Goal: Book appointment/travel/reservation

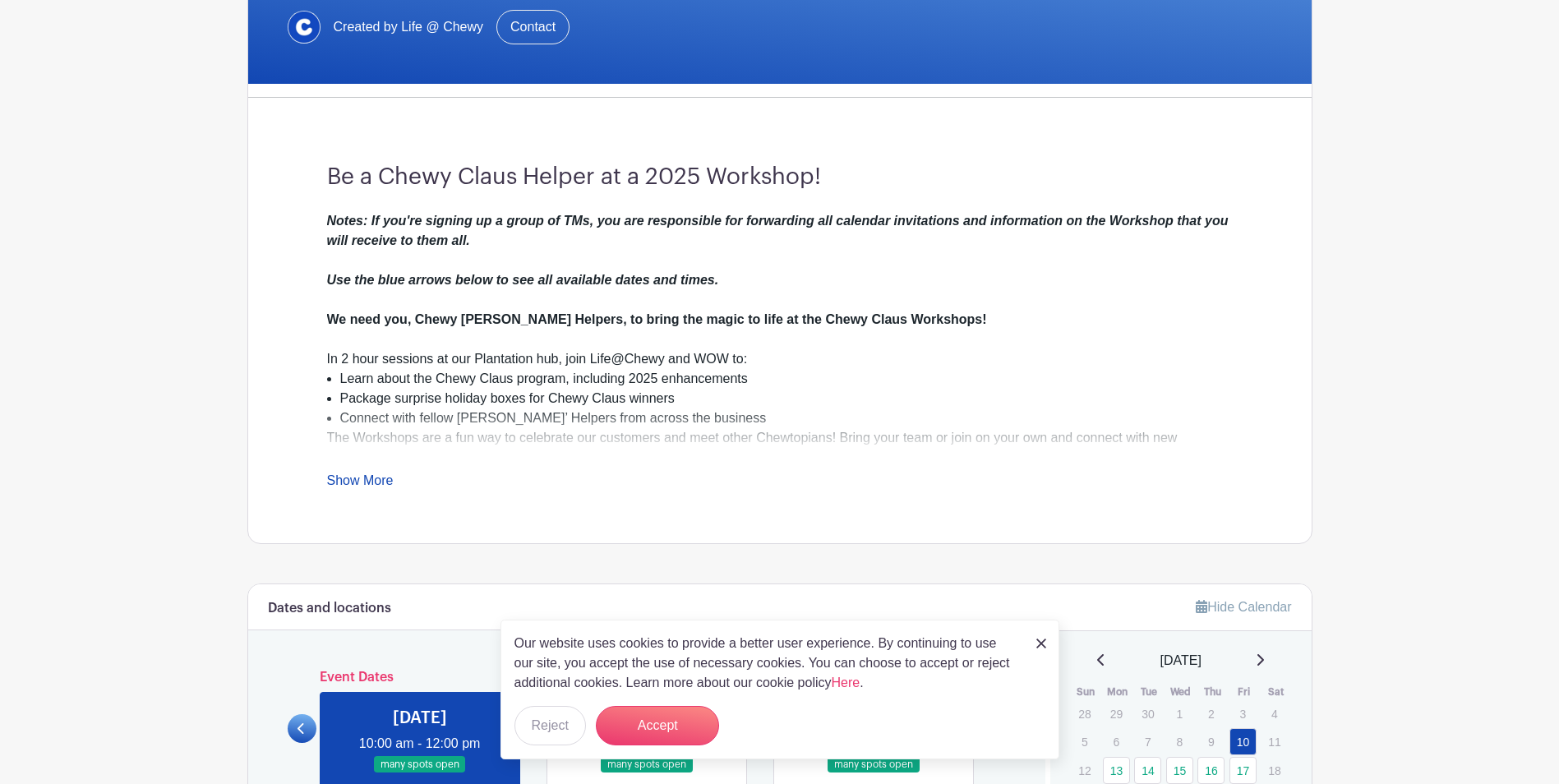
scroll to position [357, 0]
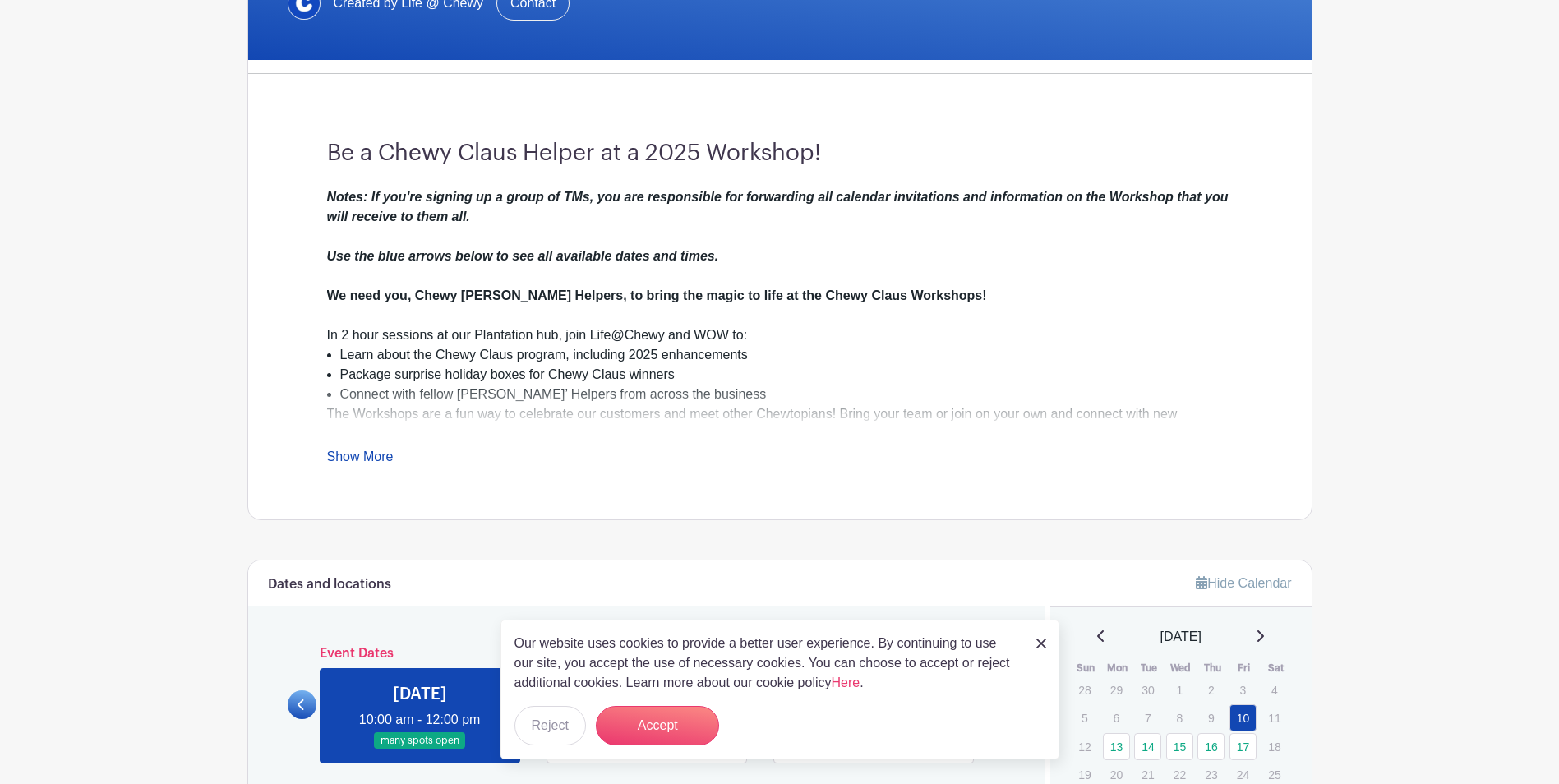
click at [347, 453] on link "Show More" at bounding box center [360, 459] width 67 height 21
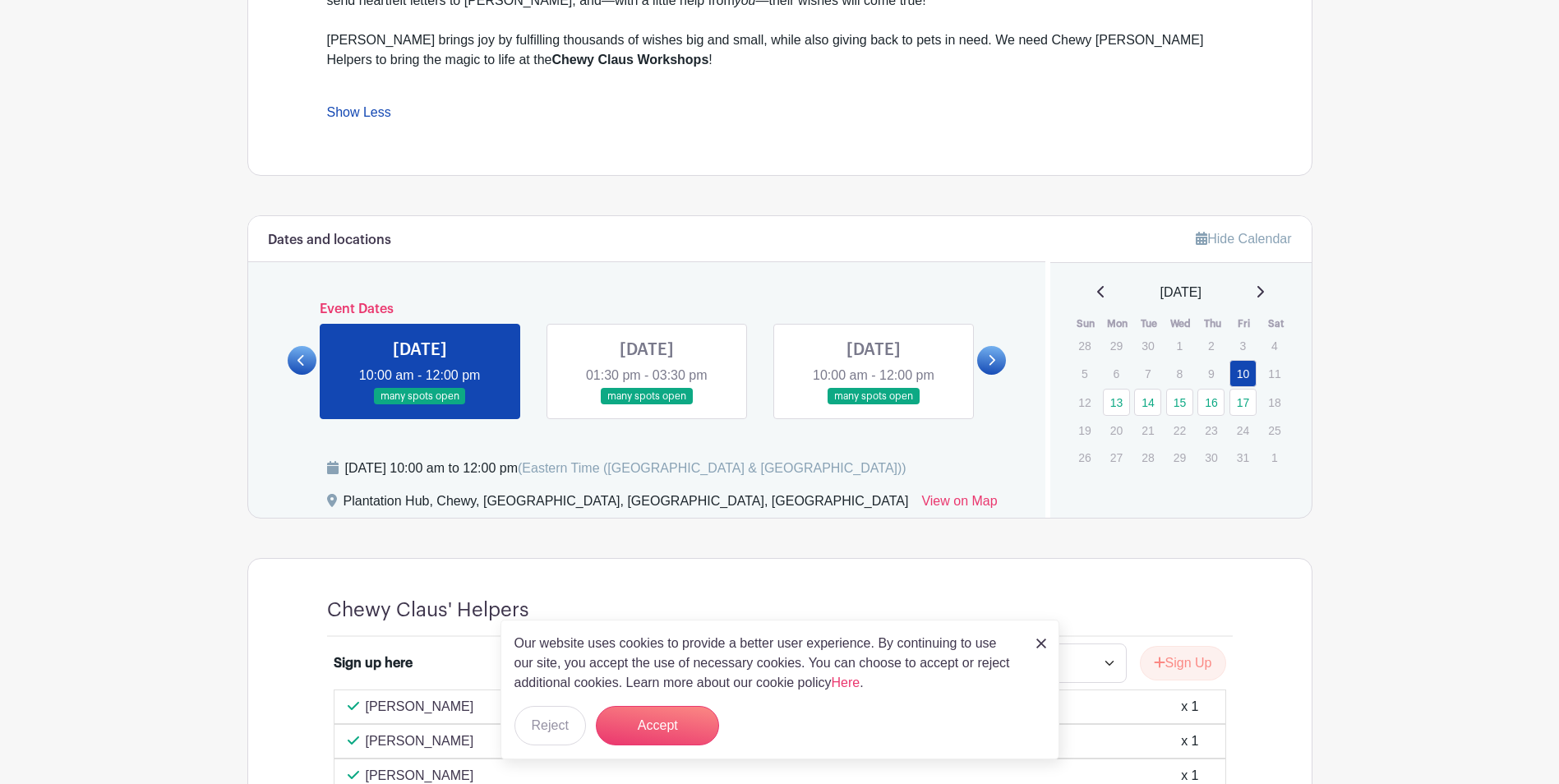
scroll to position [877, 0]
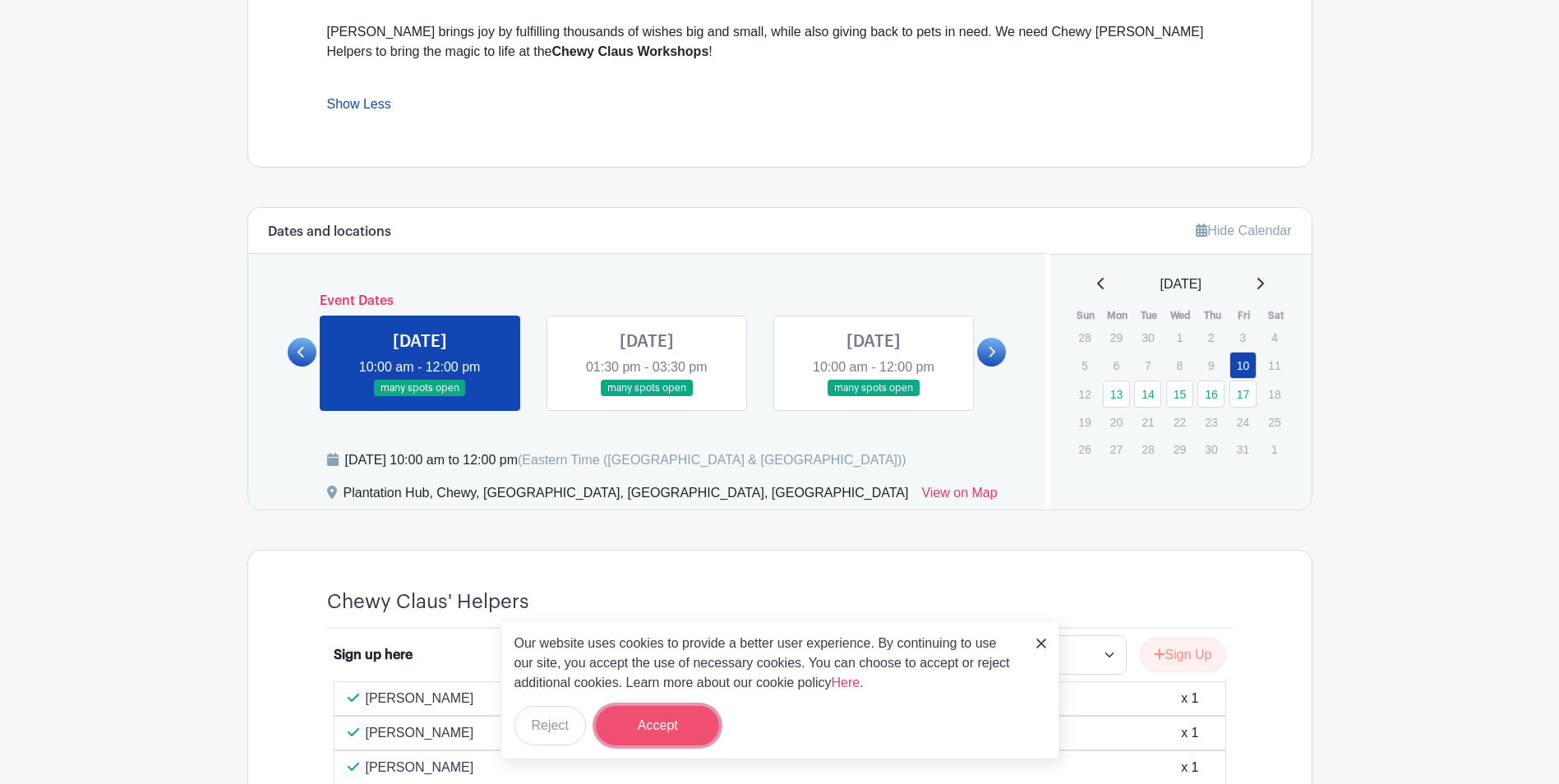
click at [669, 487] on button "Accept" at bounding box center [657, 726] width 123 height 39
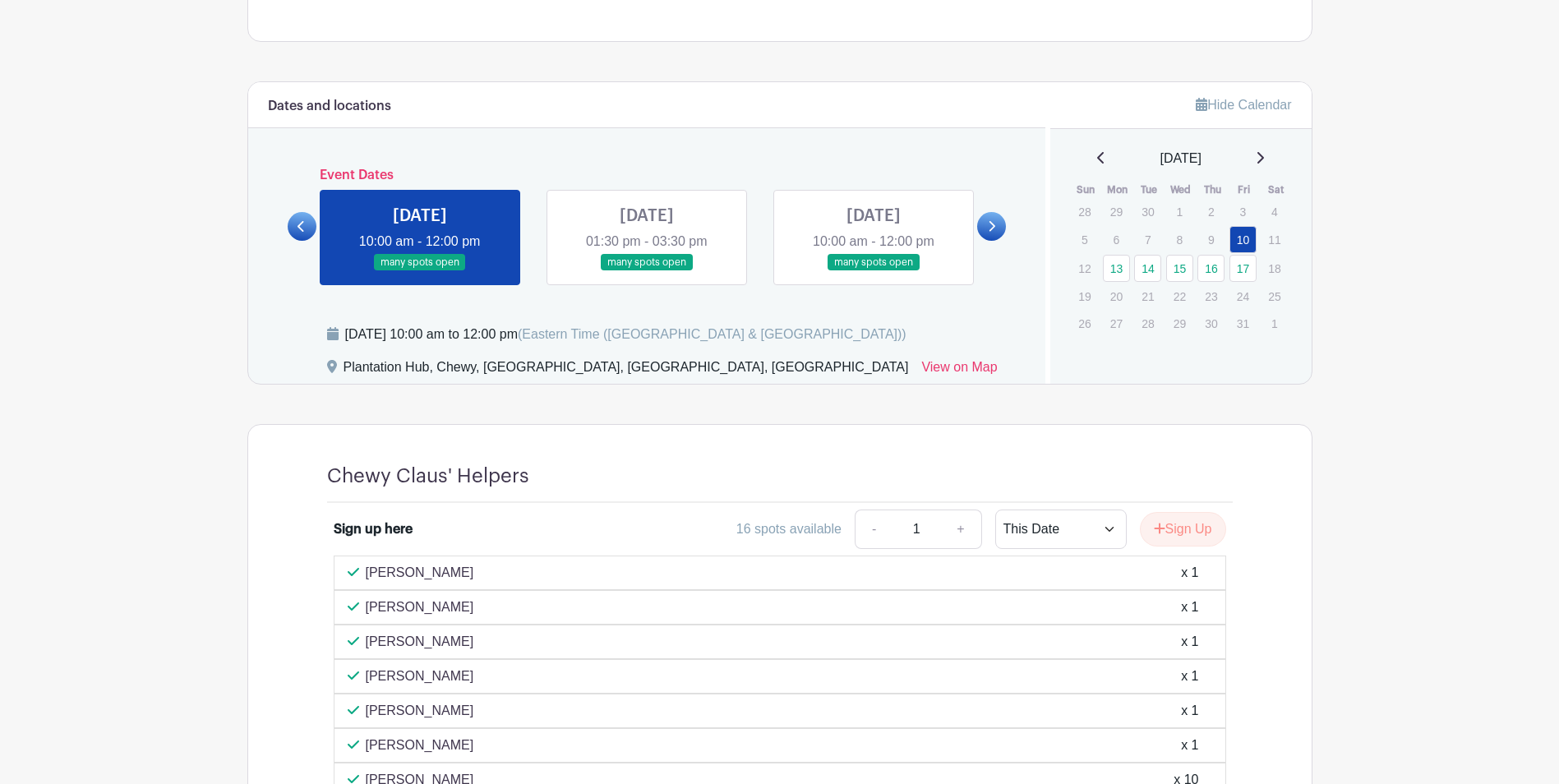
scroll to position [989, 0]
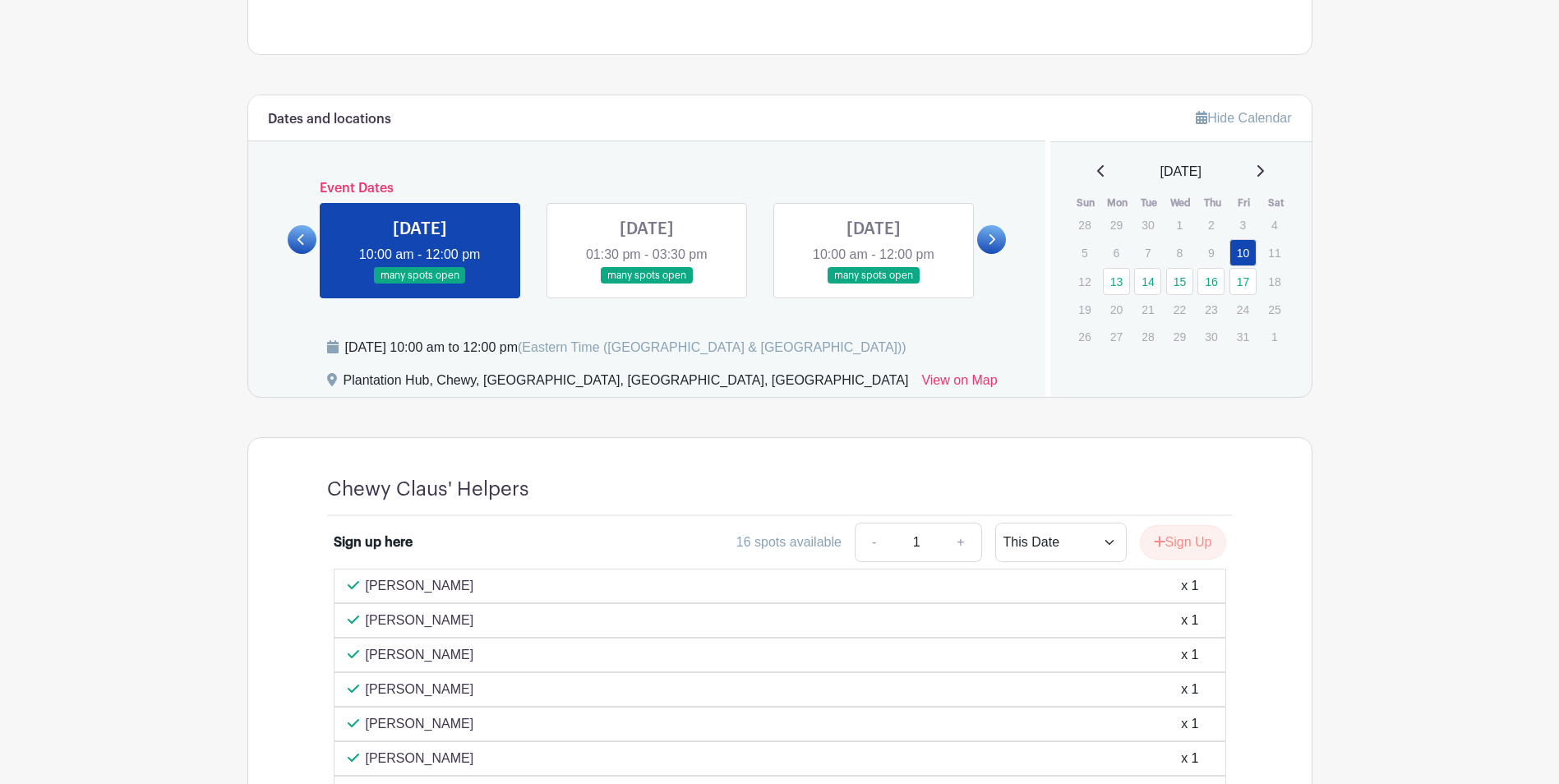
click at [647, 284] on link at bounding box center [647, 284] width 0 height 0
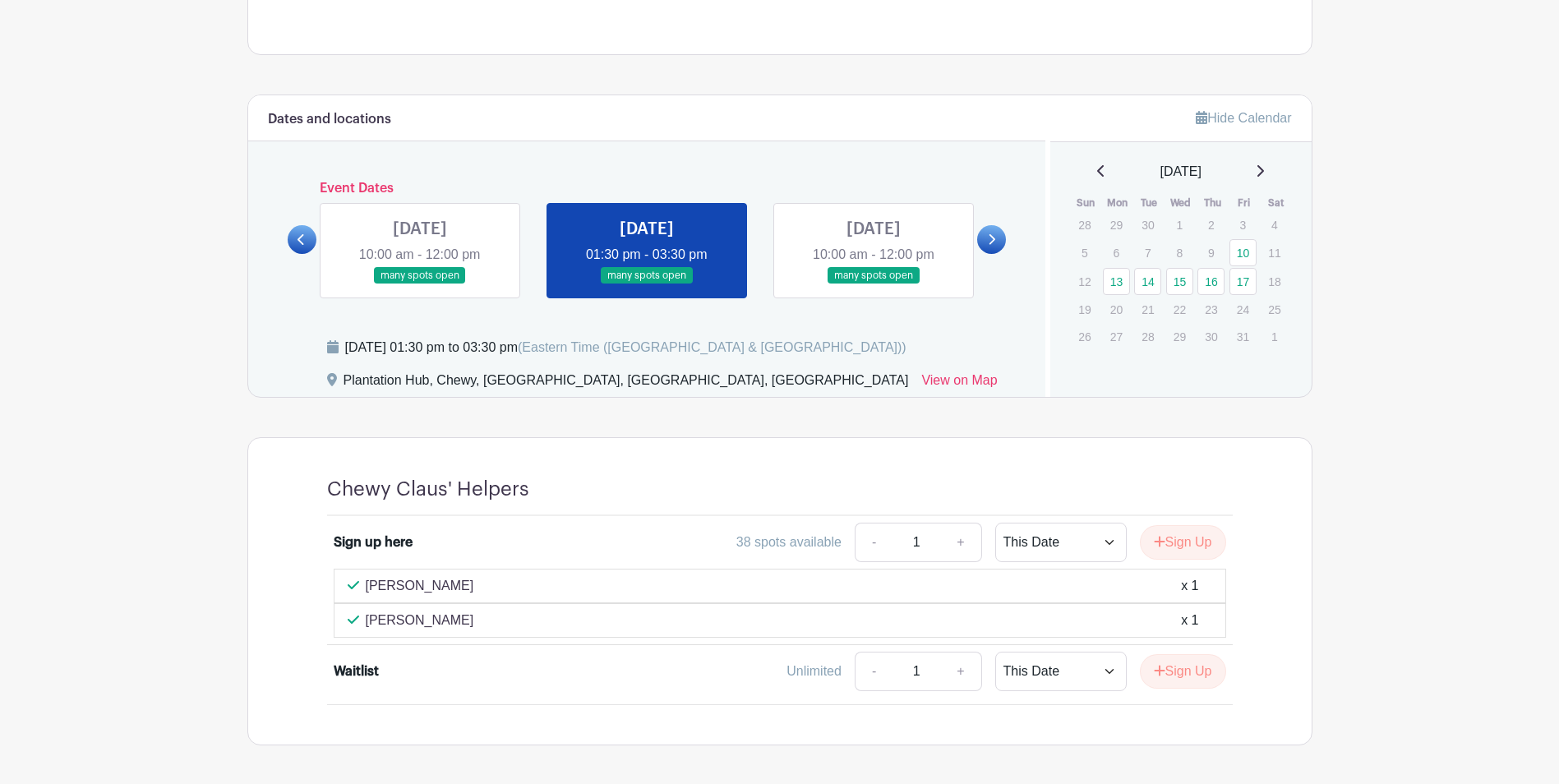
scroll to position [1054, 0]
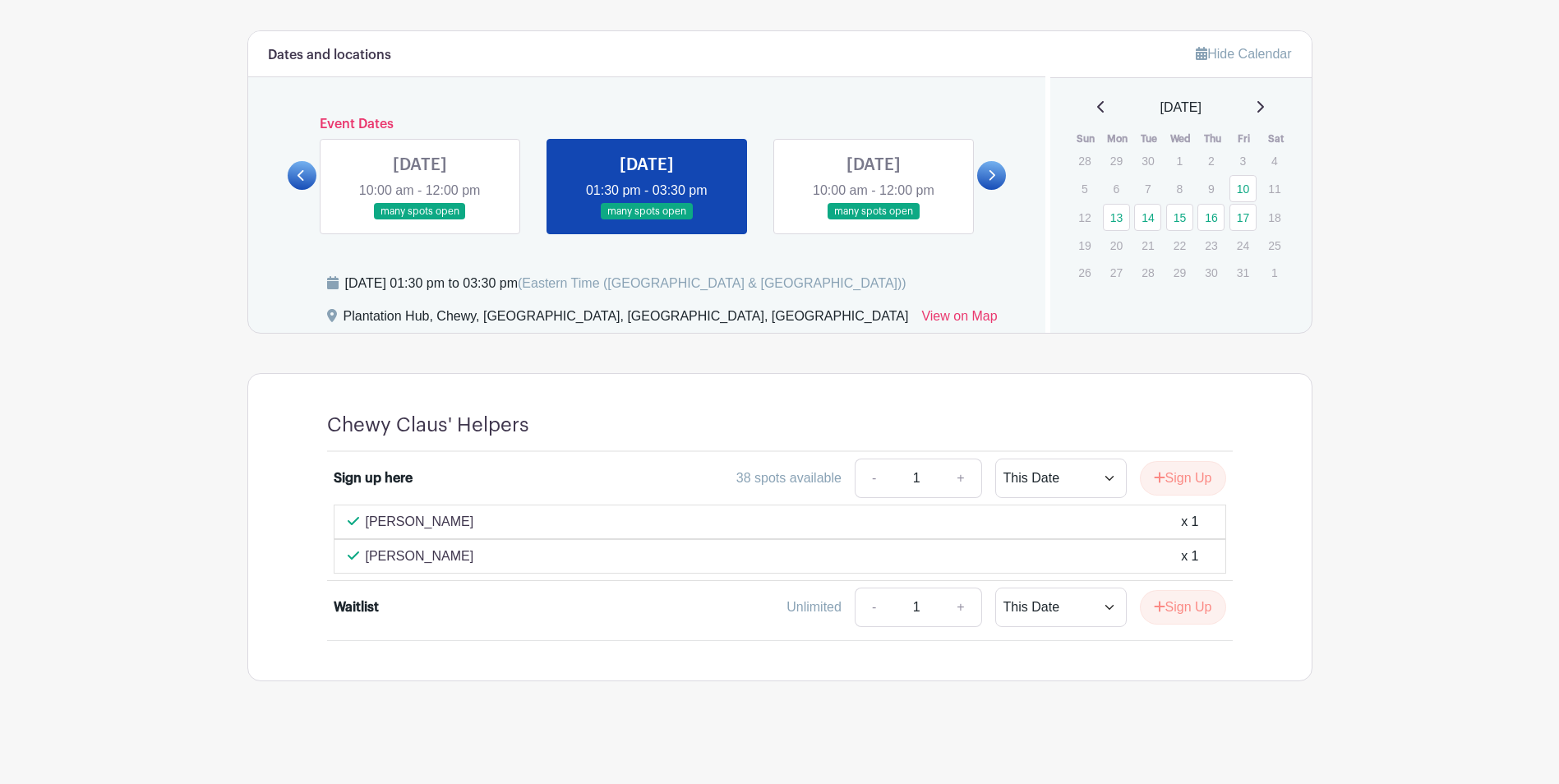
click at [874, 220] on link at bounding box center [874, 220] width 0 height 0
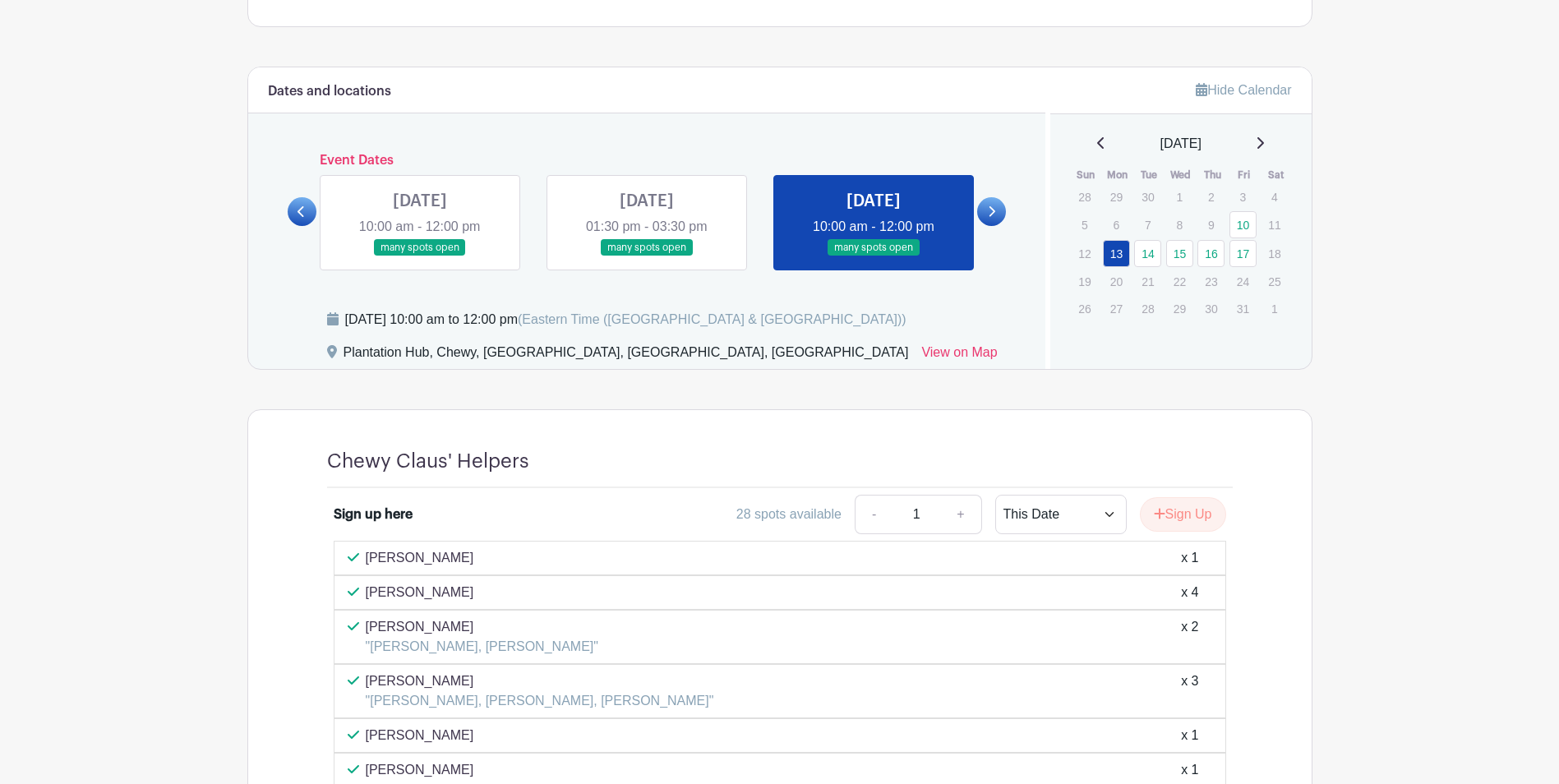
scroll to position [1017, 0]
click at [996, 207] on link at bounding box center [991, 211] width 29 height 29
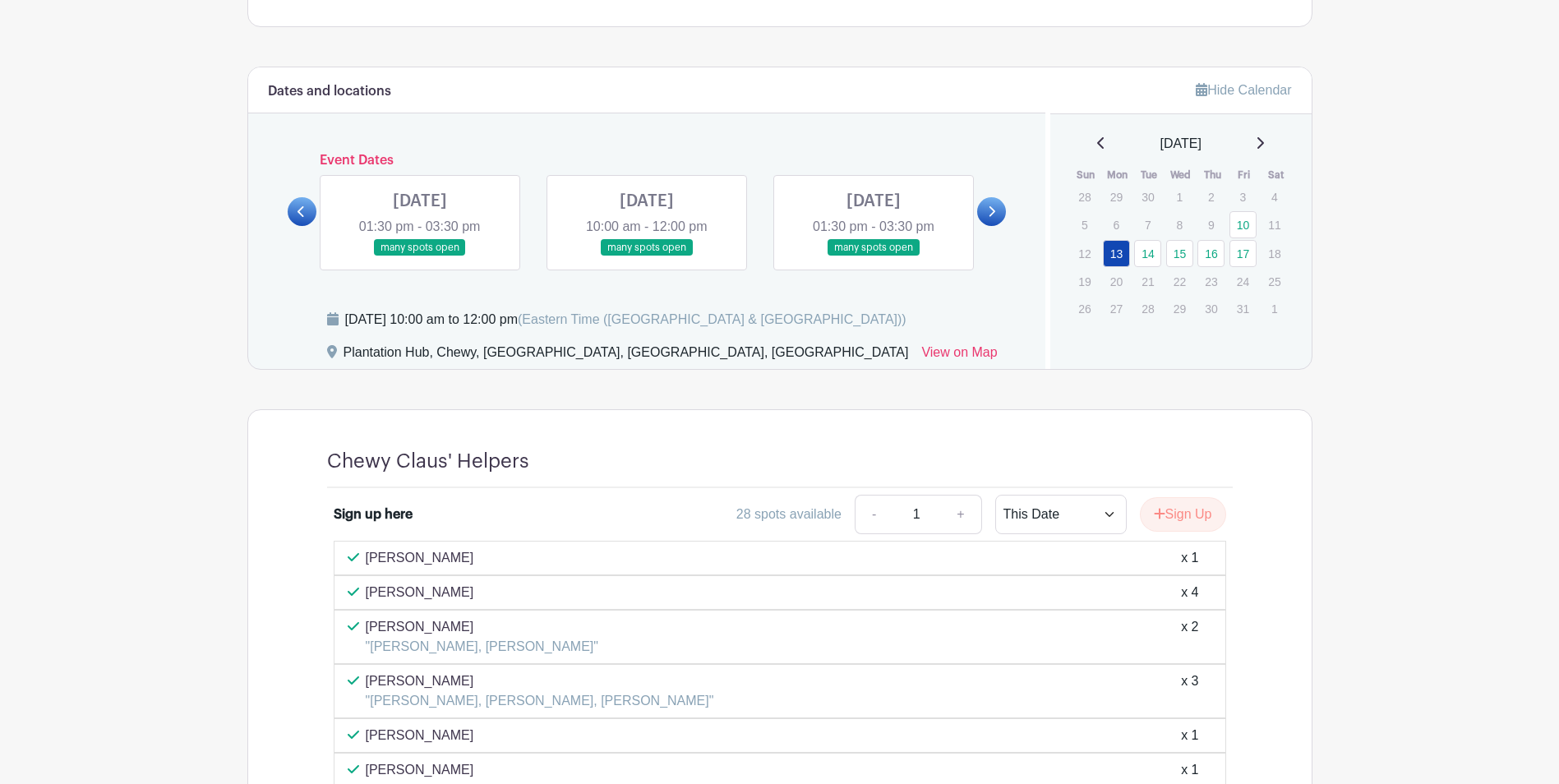
click at [420, 256] on link at bounding box center [420, 256] width 0 height 0
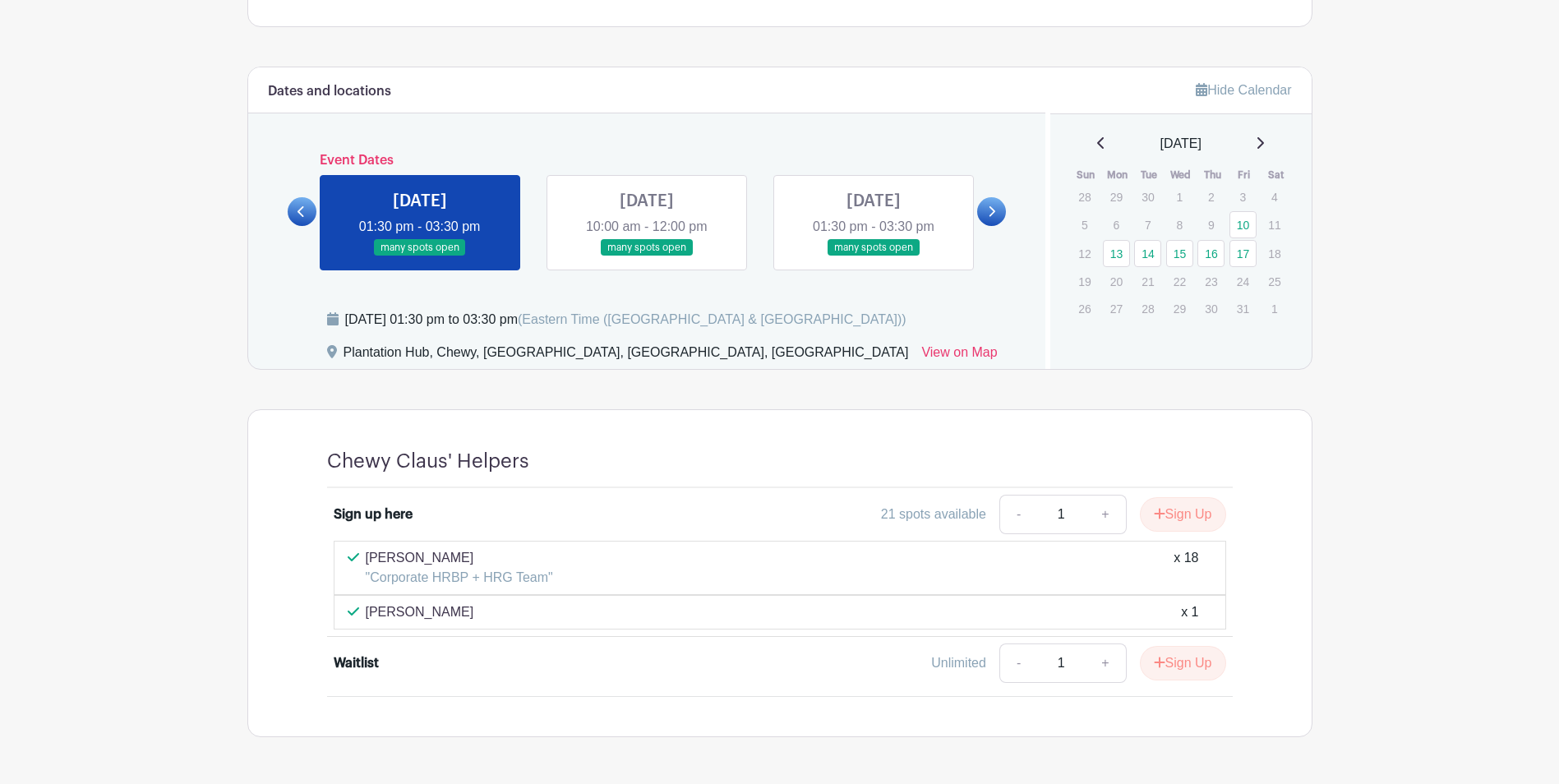
click at [647, 256] on link at bounding box center [647, 256] width 0 height 0
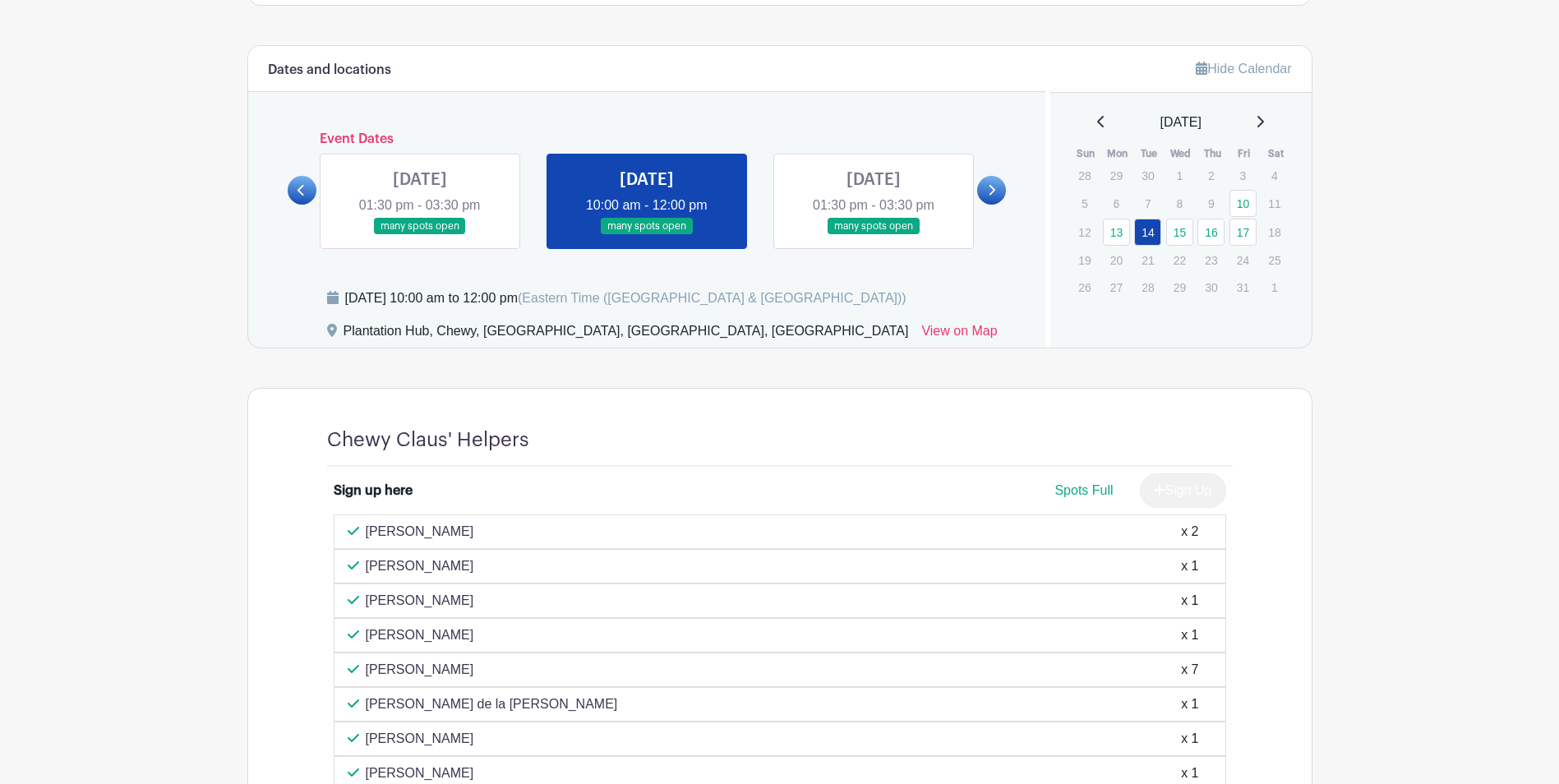
scroll to position [1040, 0]
click at [874, 234] on link at bounding box center [874, 234] width 0 height 0
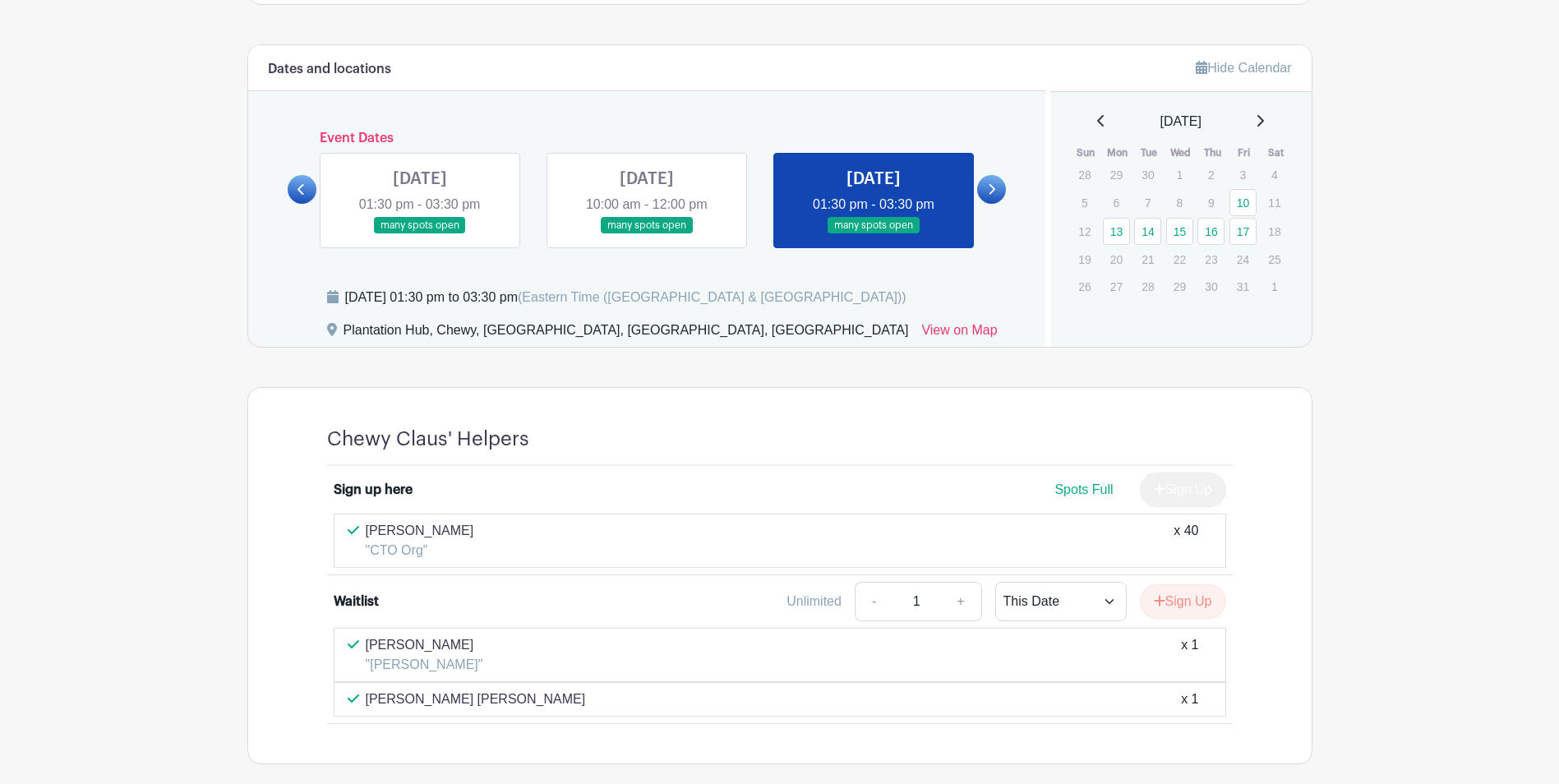
click at [999, 193] on link at bounding box center [991, 189] width 29 height 29
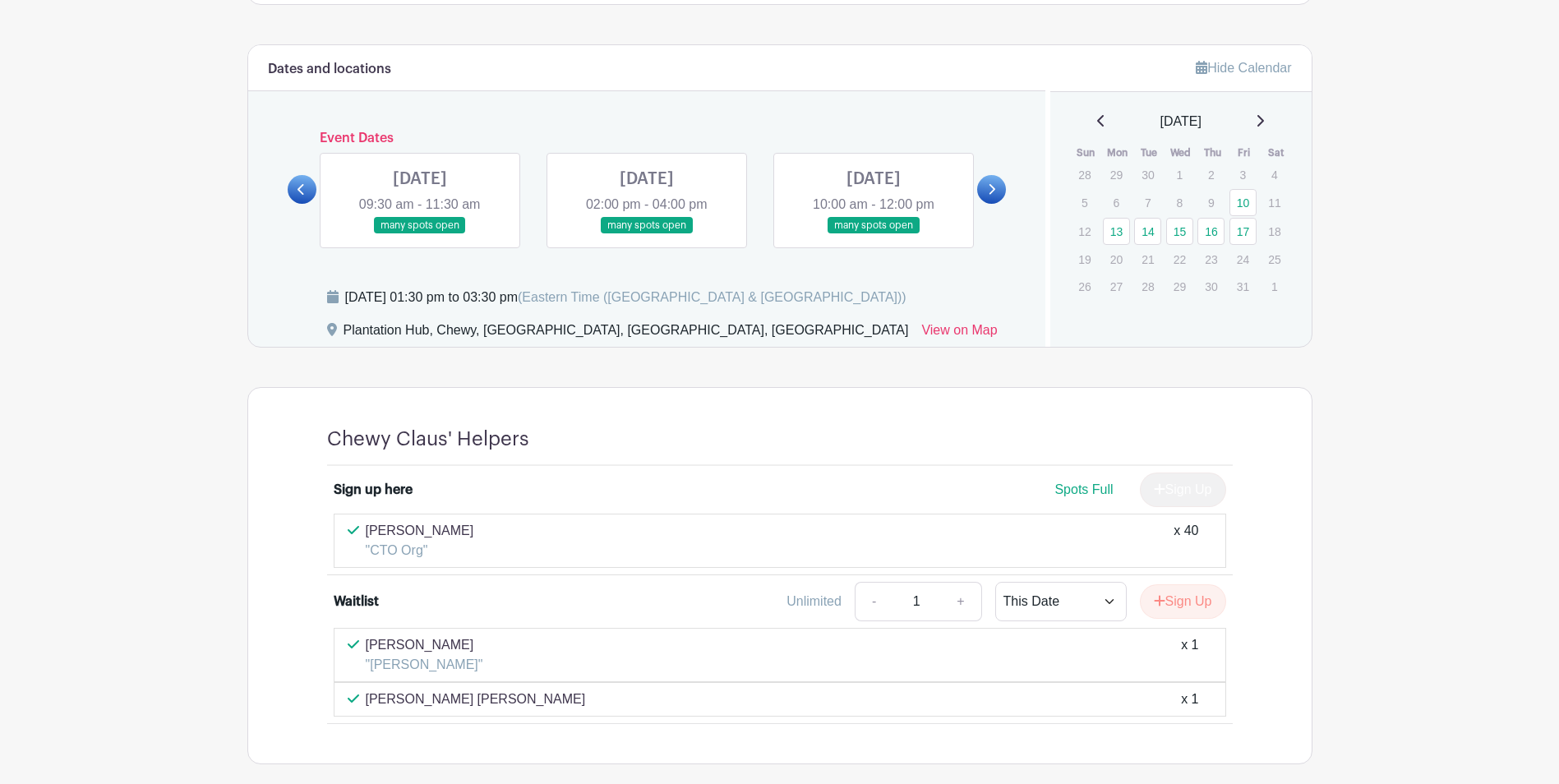
click at [420, 234] on link at bounding box center [420, 234] width 0 height 0
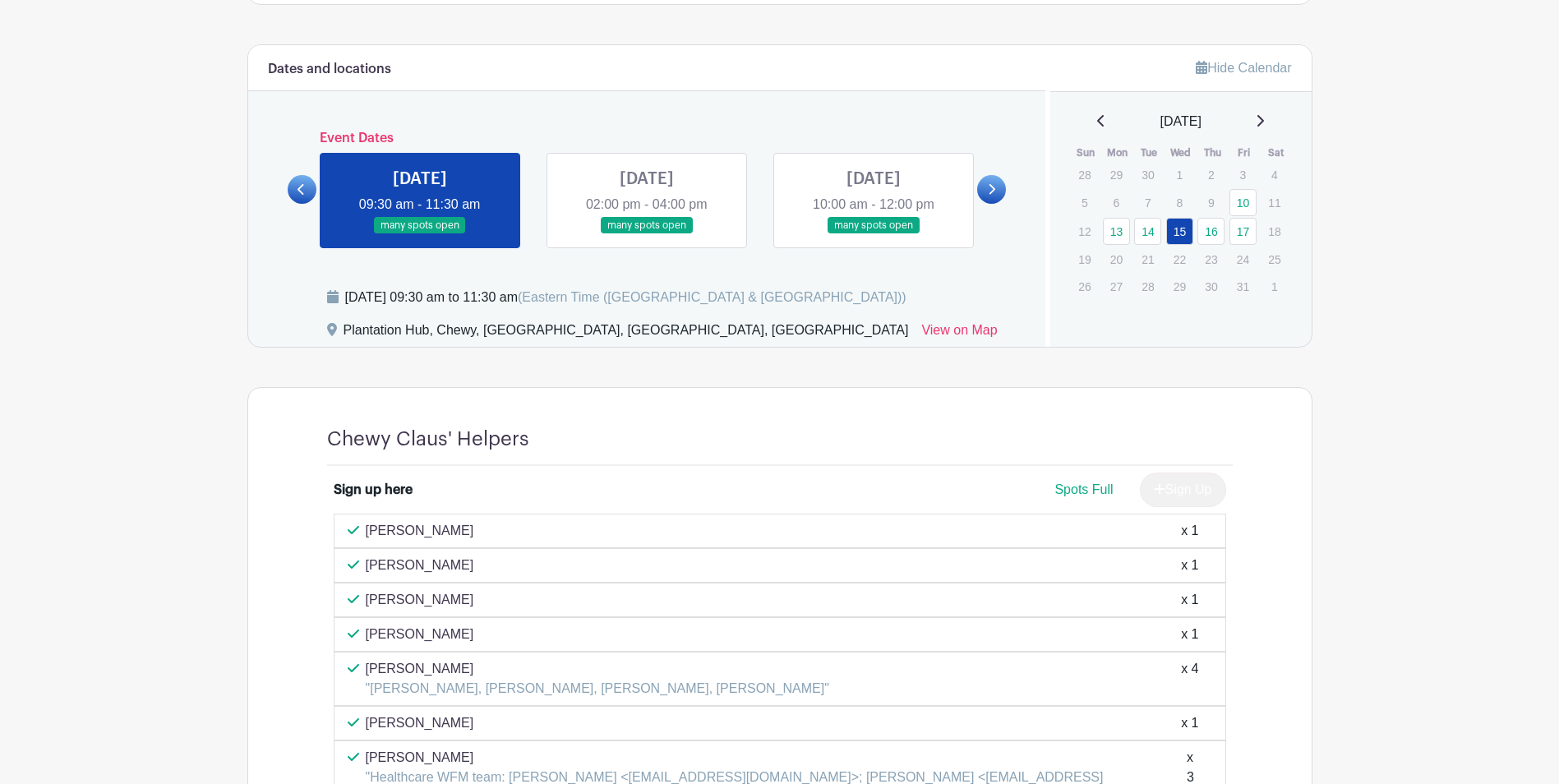
click at [647, 234] on link at bounding box center [647, 234] width 0 height 0
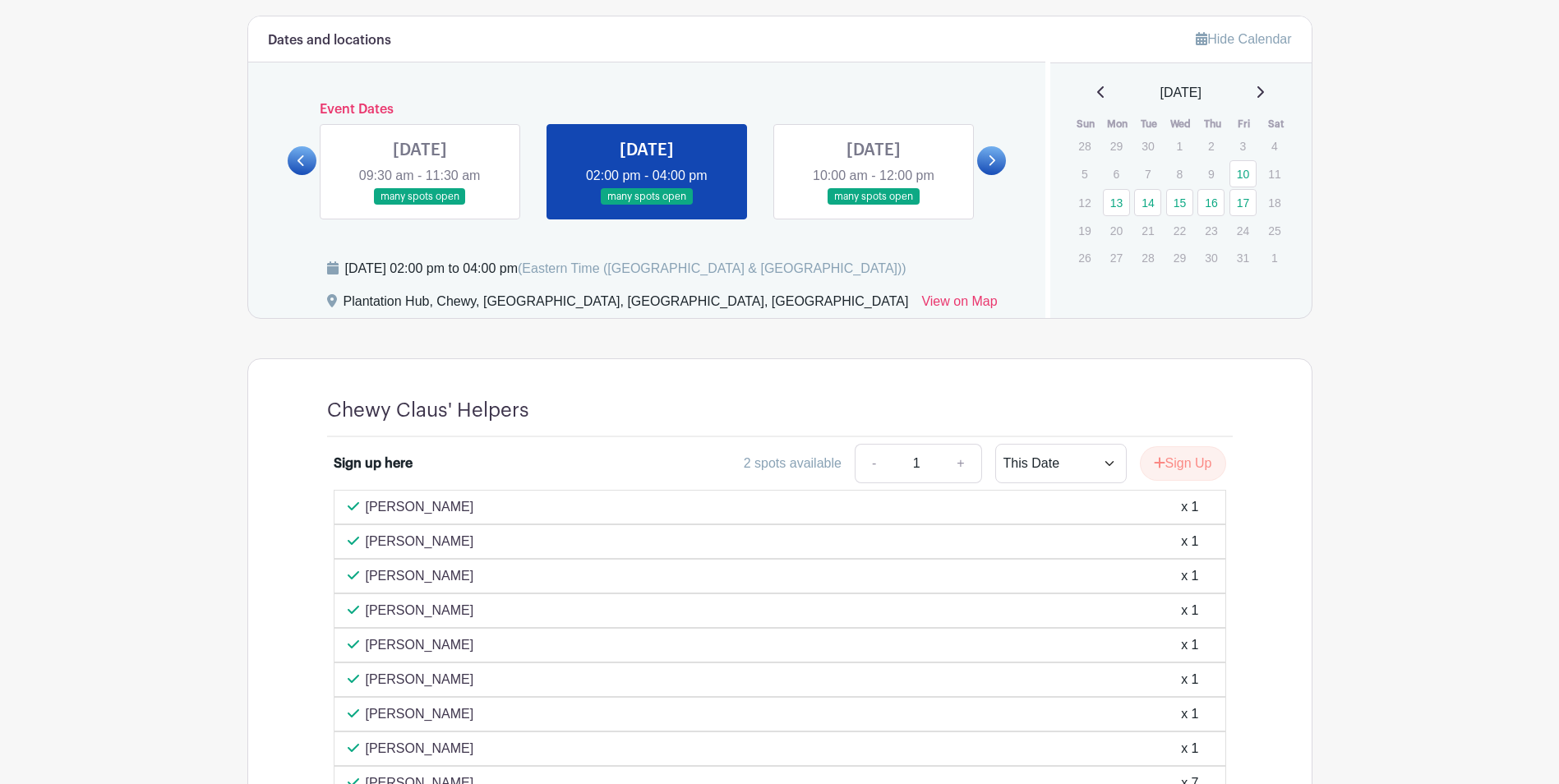
scroll to position [1070, 0]
click at [874, 204] on link at bounding box center [874, 204] width 0 height 0
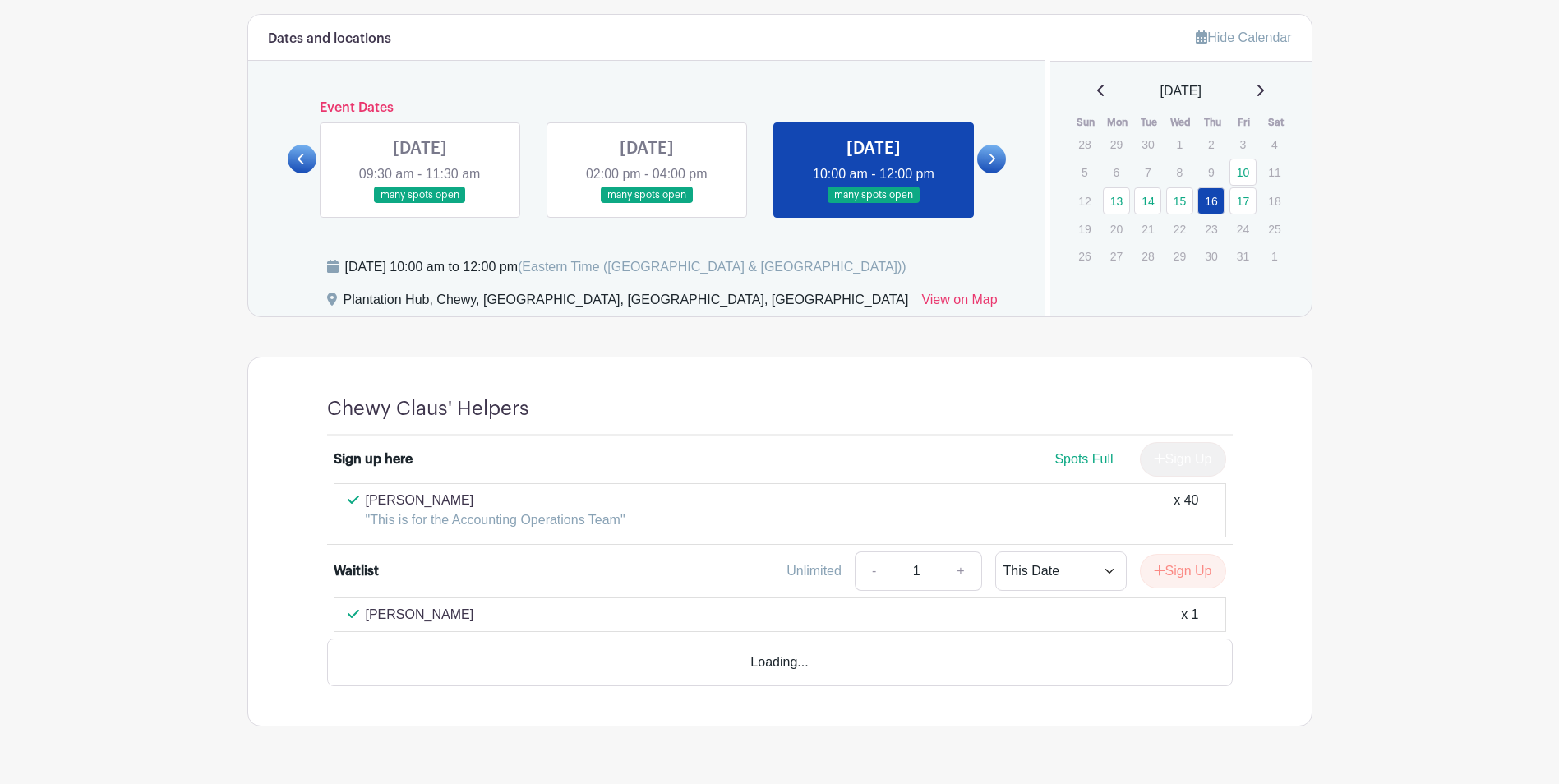
scroll to position [1068, 0]
click at [990, 166] on icon at bounding box center [991, 160] width 7 height 12
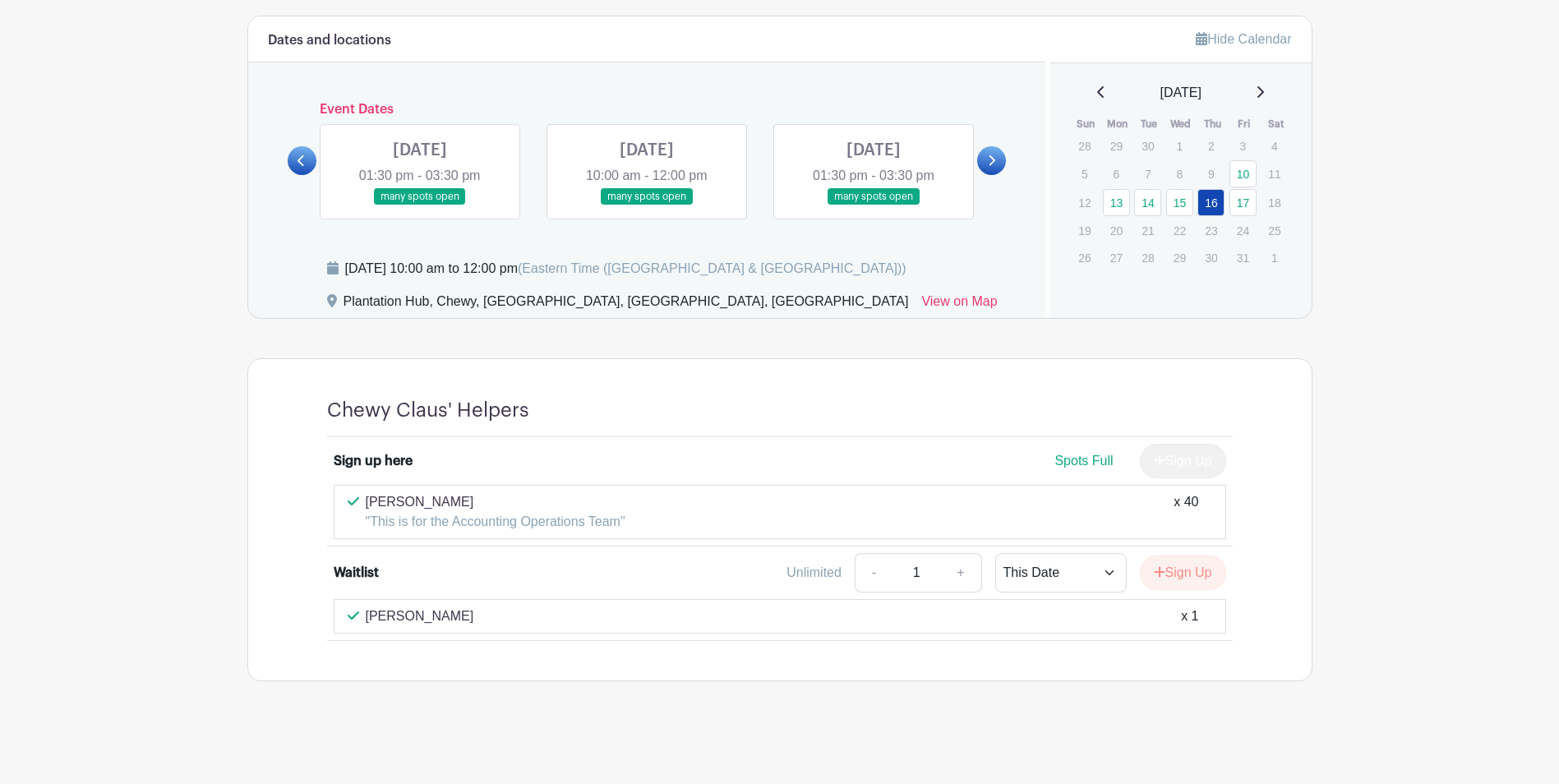
click at [420, 205] on link at bounding box center [420, 205] width 0 height 0
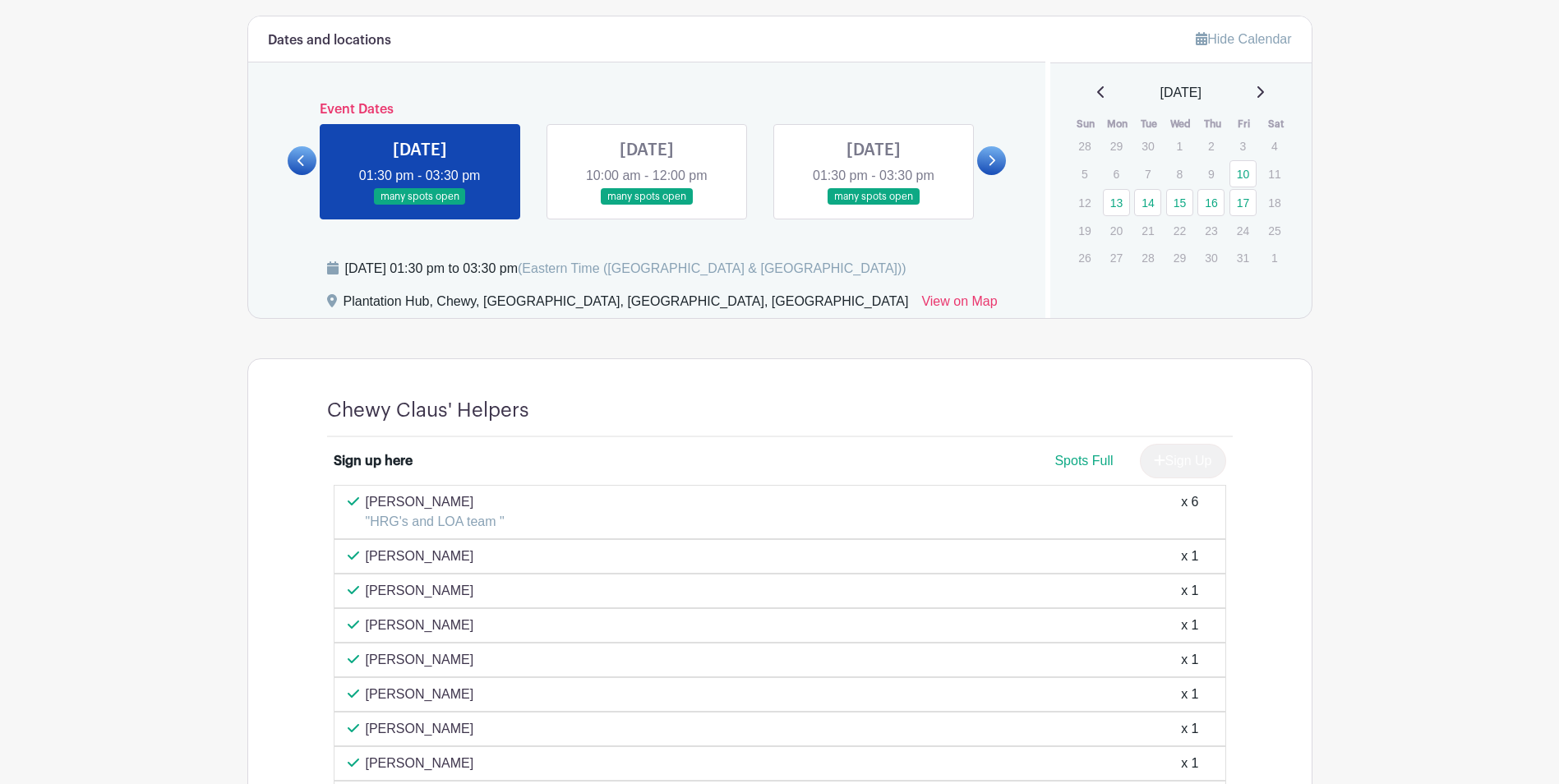
click at [647, 205] on link at bounding box center [647, 205] width 0 height 0
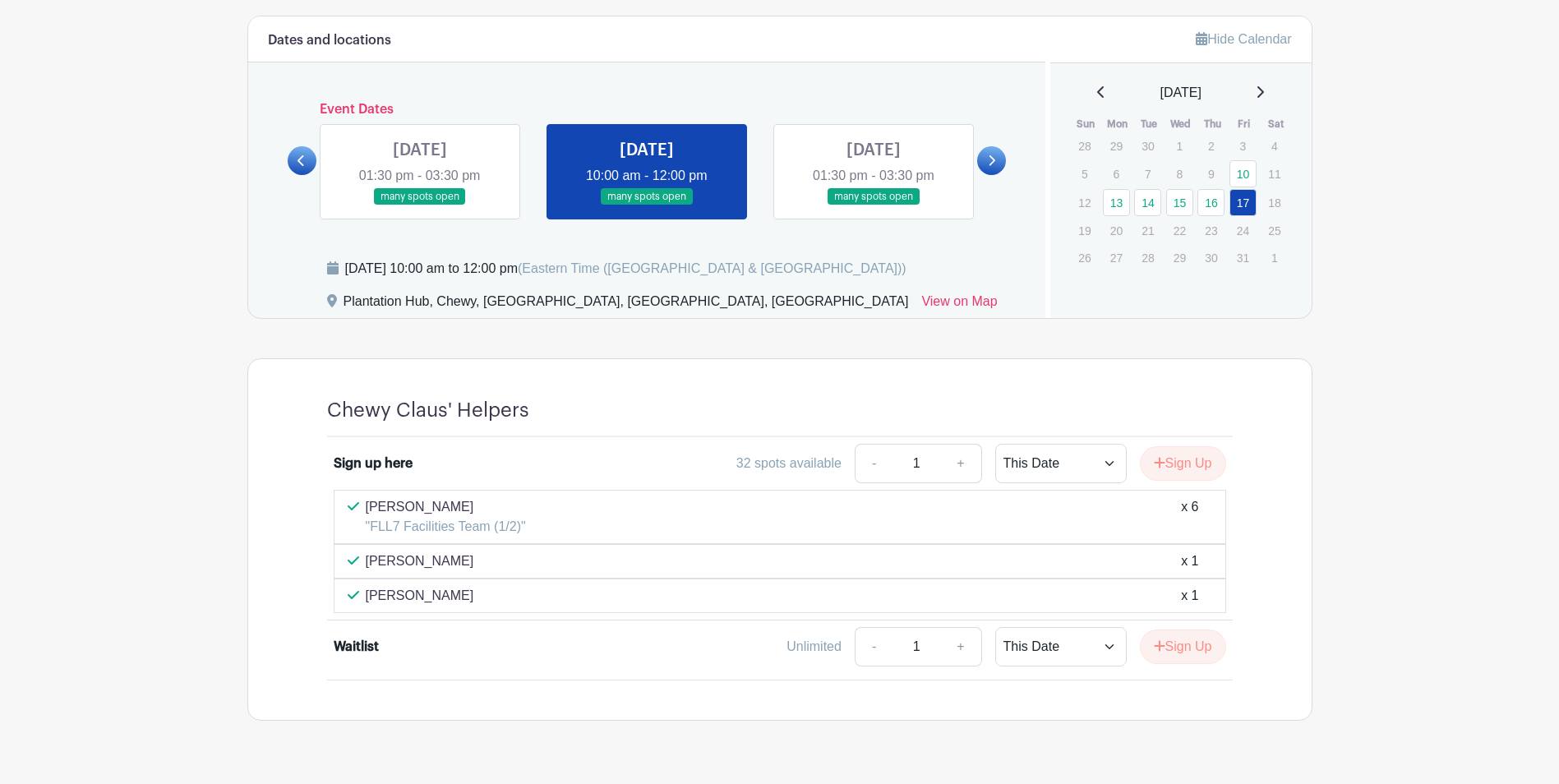
click at [874, 205] on link at bounding box center [874, 205] width 0 height 0
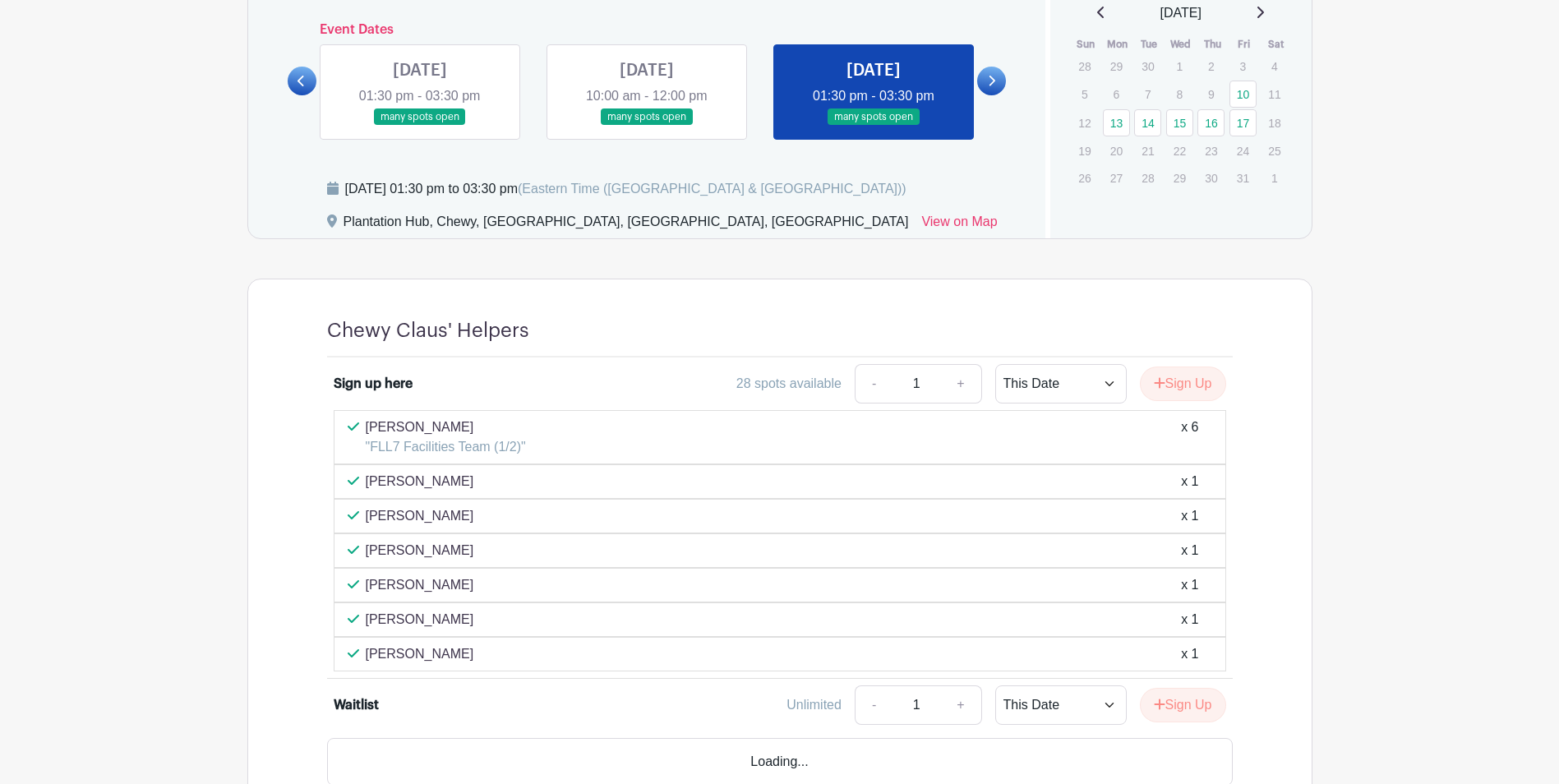
scroll to position [1146, 0]
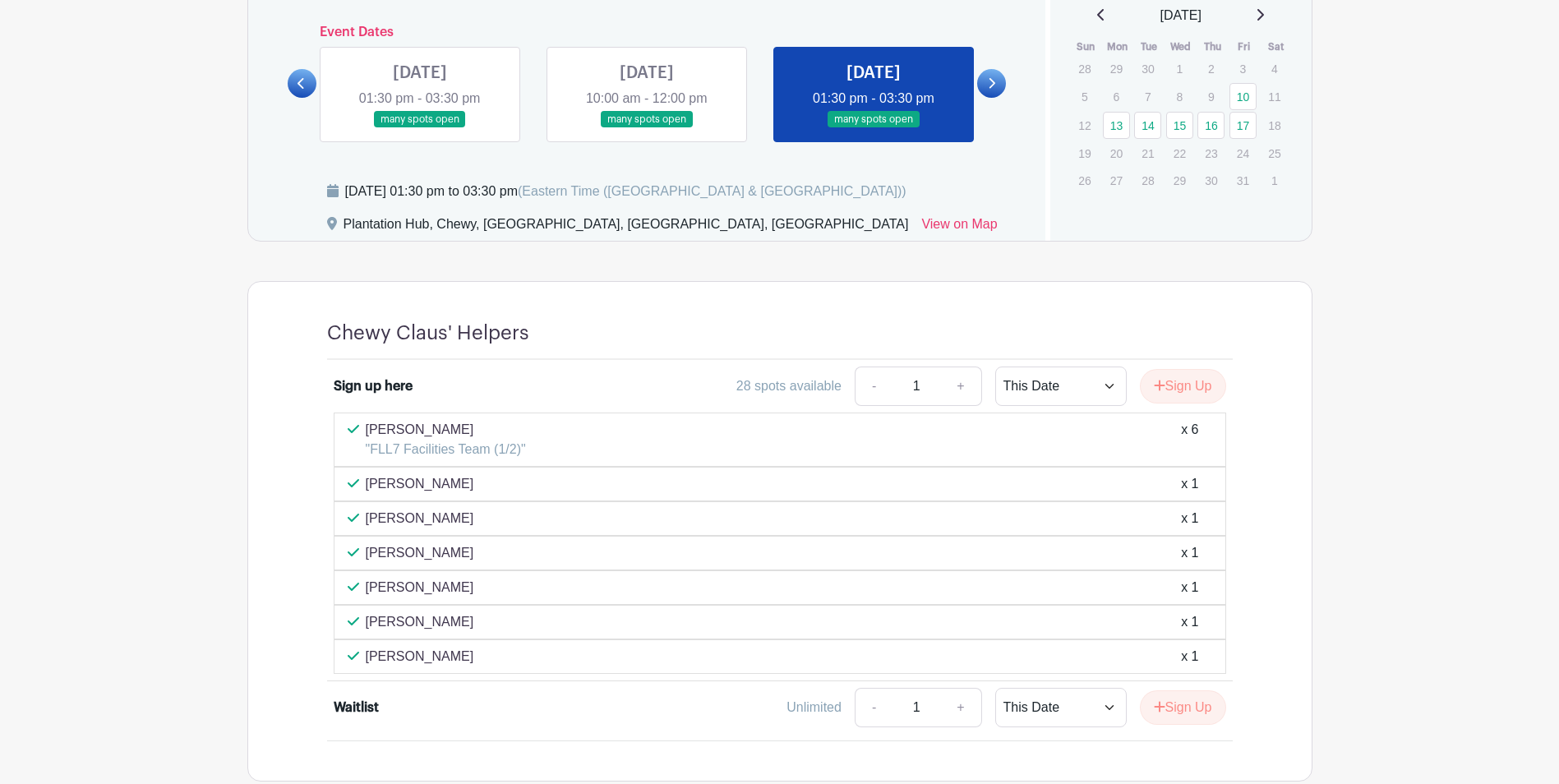
click at [420, 128] on link at bounding box center [420, 128] width 0 height 0
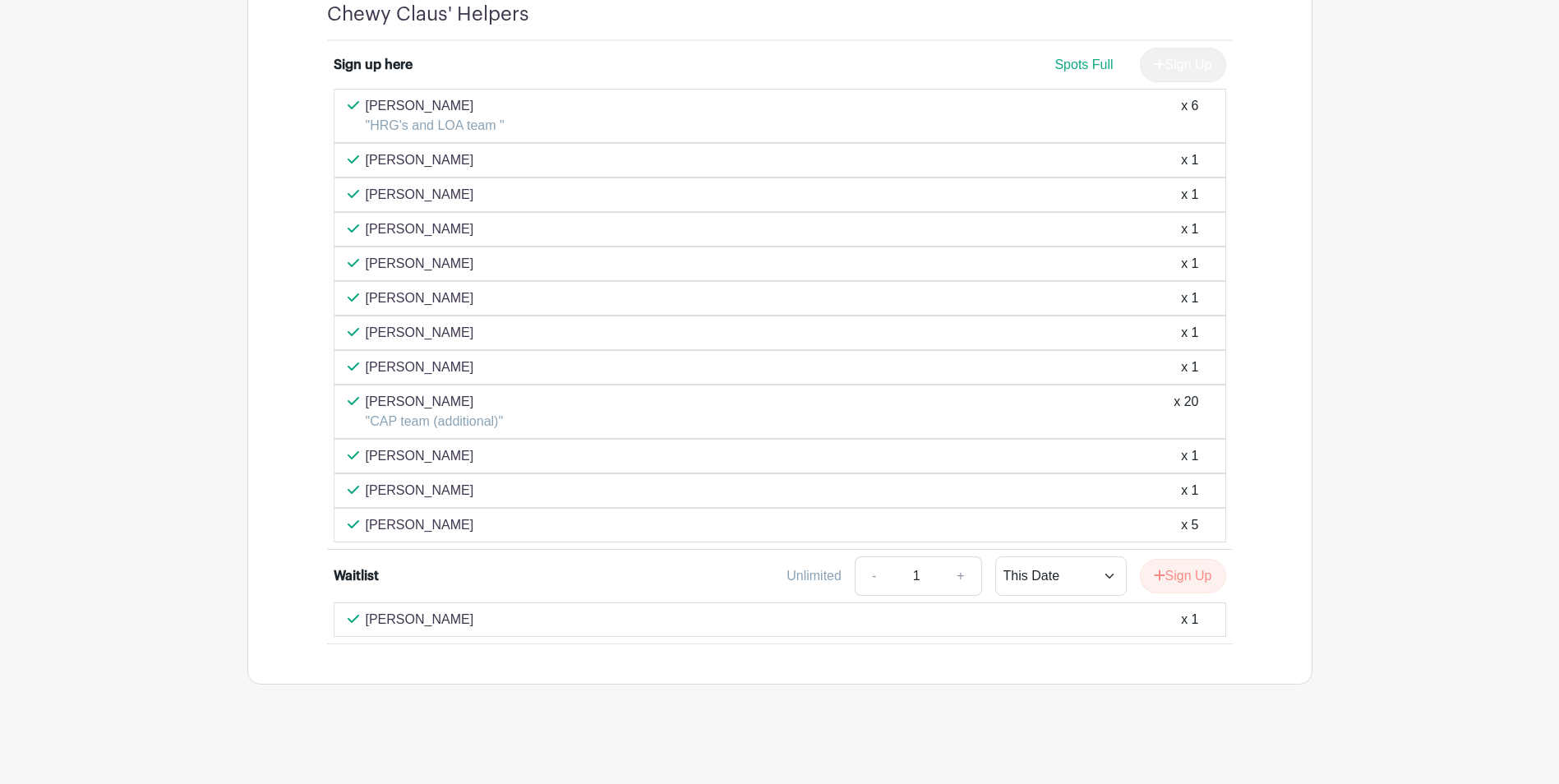
scroll to position [1468, 0]
